Goal: Transaction & Acquisition: Download file/media

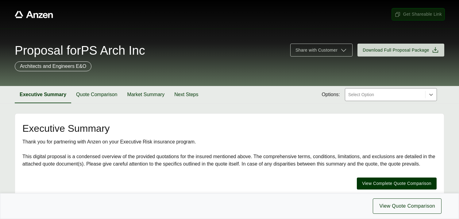
click at [416, 14] on span "Get Shareable Link" at bounding box center [418, 14] width 47 height 6
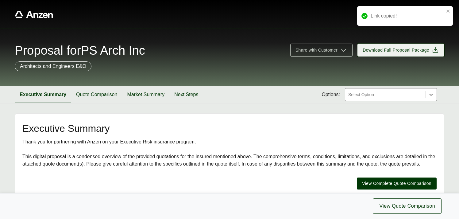
click at [397, 49] on span "Download Full Proposal Package" at bounding box center [396, 50] width 67 height 6
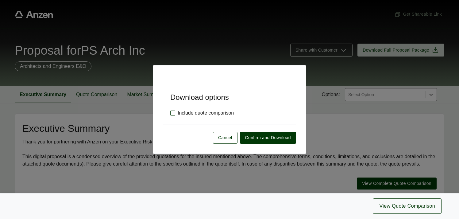
click at [174, 112] on label "Include quote comparison" at bounding box center [202, 112] width 64 height 7
click at [258, 140] on span "Confirm and Download" at bounding box center [268, 137] width 46 height 6
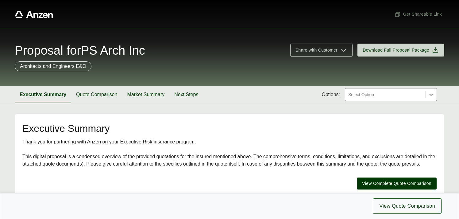
click at [129, 50] on span "Proposal for PS Arch Inc" at bounding box center [80, 50] width 130 height 12
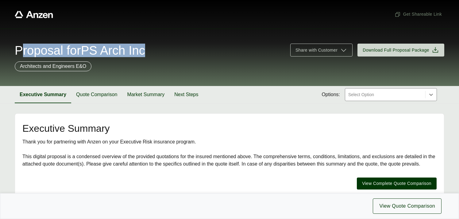
click at [129, 50] on span "Proposal for PS Arch Inc" at bounding box center [80, 50] width 130 height 12
copy span "Proposal for PS Arch Inc"
